Goal: Find specific page/section: Find specific page/section

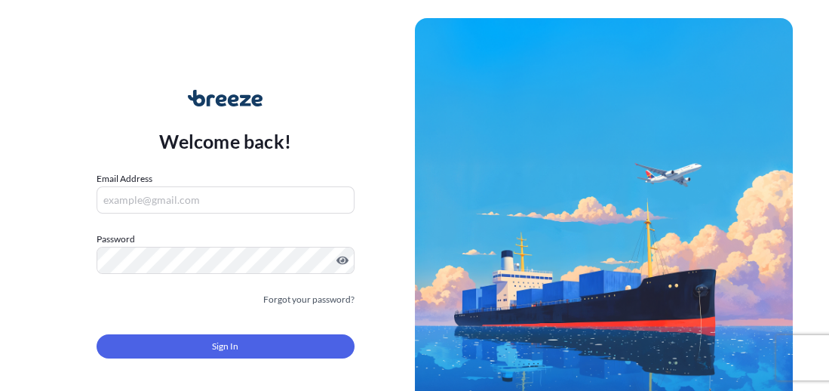
type input "[PERSON_NAME][EMAIL_ADDRESS][PERSON_NAME][DOMAIN_NAME]"
click at [228, 353] on span "Sign In" at bounding box center [225, 346] width 26 height 15
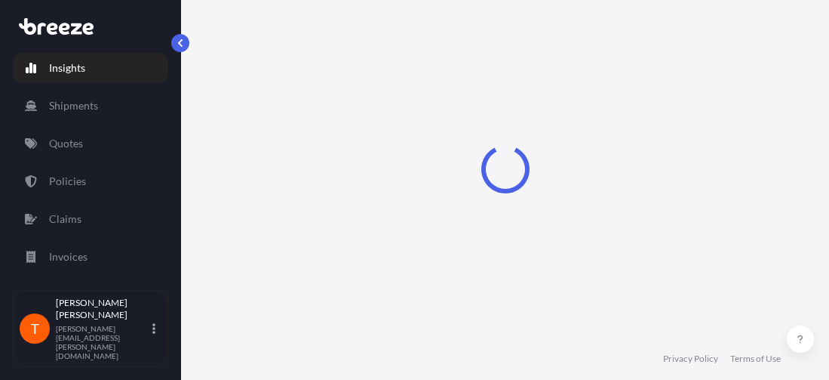
select select "2025"
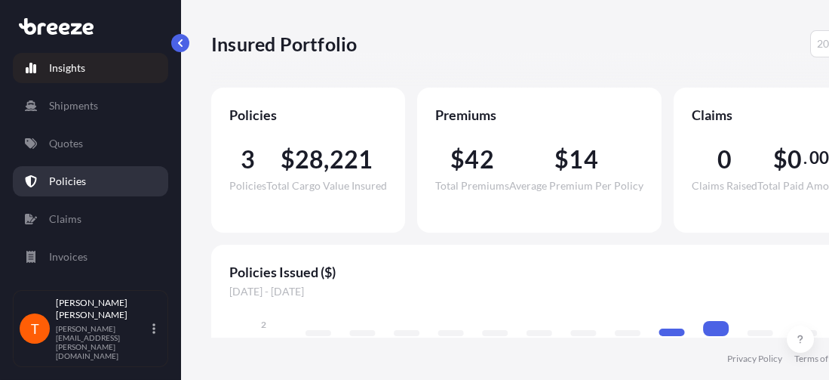
click at [69, 177] on p "Policies" at bounding box center [67, 181] width 37 height 15
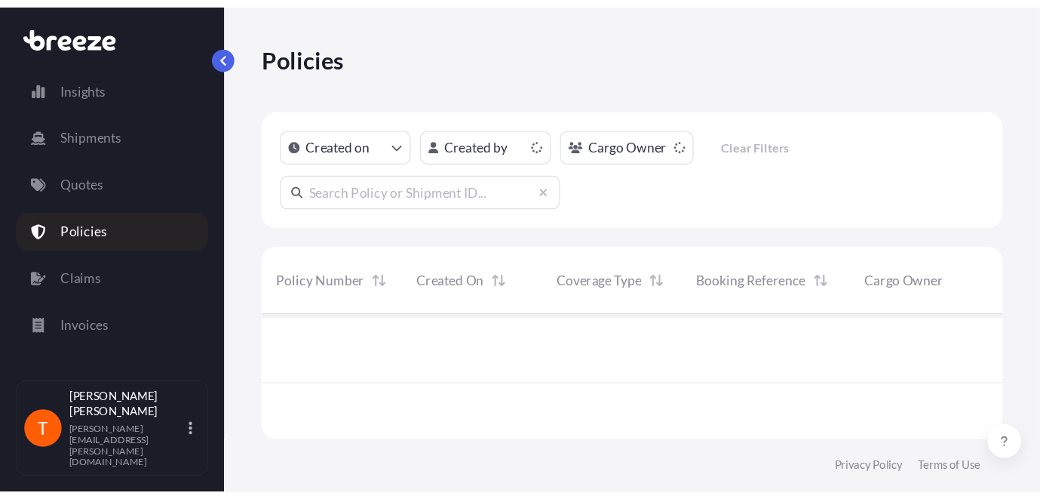
scroll to position [98, 587]
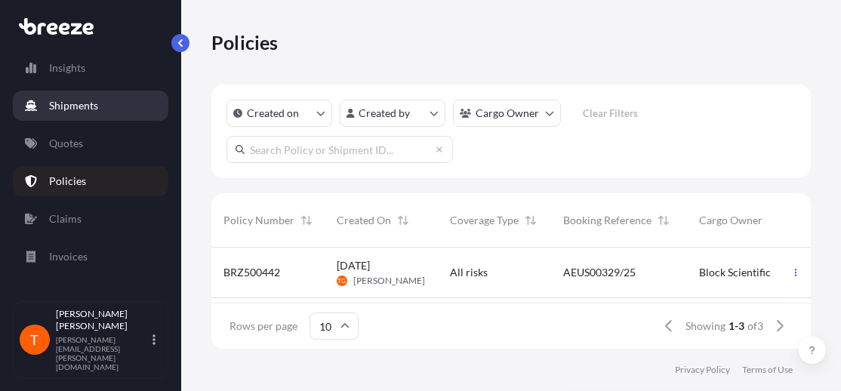
click at [73, 78] on link "Insights" at bounding box center [90, 68] width 155 height 30
select select "2025"
